Goal: Information Seeking & Learning: Learn about a topic

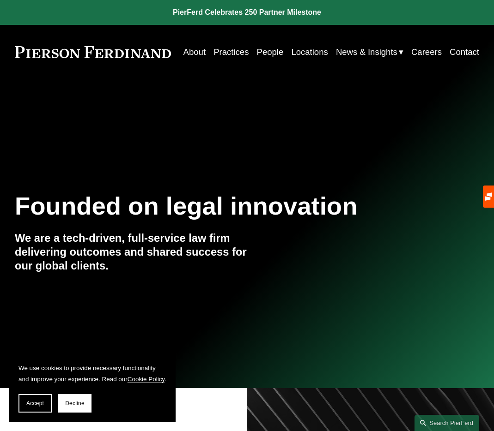
click at [206, 52] on link "About" at bounding box center [194, 51] width 22 height 17
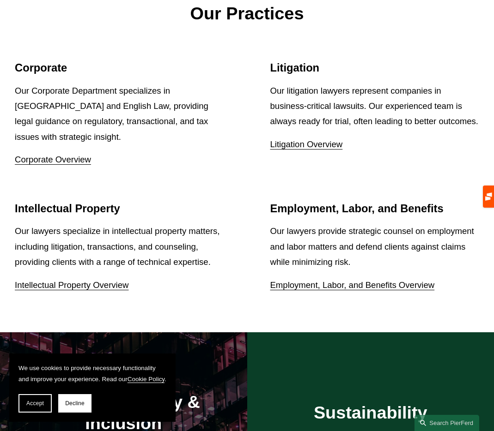
scroll to position [1002, 0]
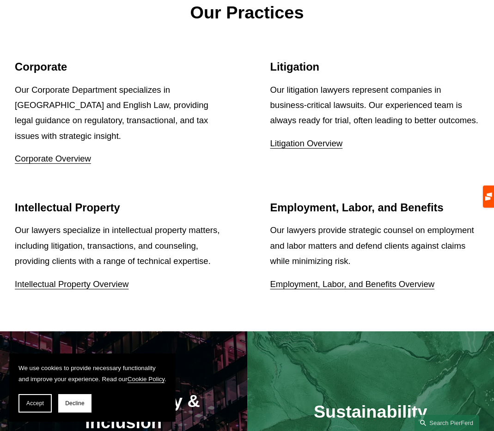
click at [323, 279] on link "Employment, Labor, and Benefits Overview" at bounding box center [352, 284] width 164 height 10
